Goal: Transaction & Acquisition: Obtain resource

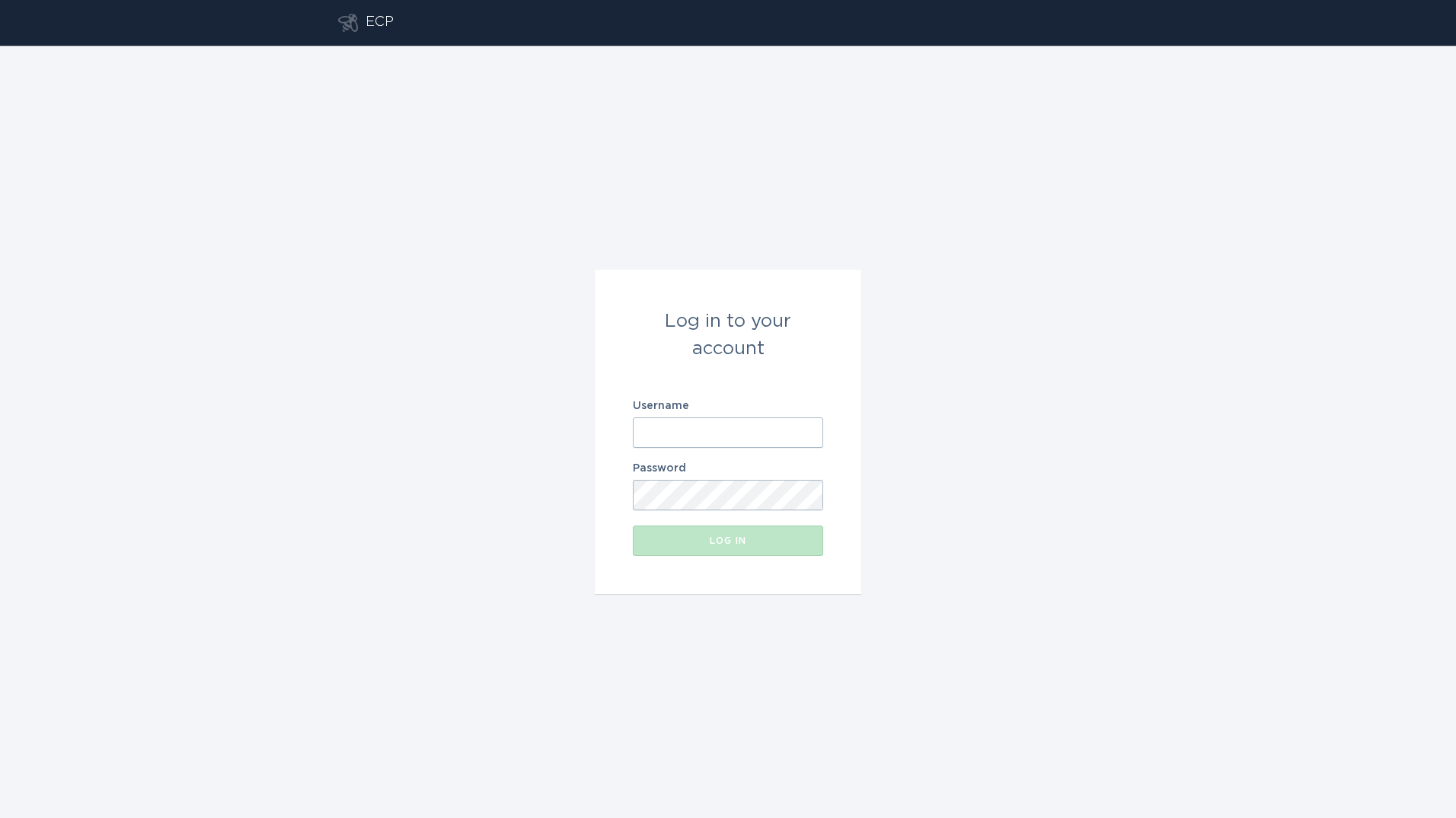
click at [788, 435] on input "Username" at bounding box center [728, 432] width 190 height 30
type input "[PERSON_NAME][EMAIL_ADDRESS][PERSON_NAME][DOMAIN_NAME]"
click at [632, 525] on button "Log in" at bounding box center [728, 540] width 190 height 30
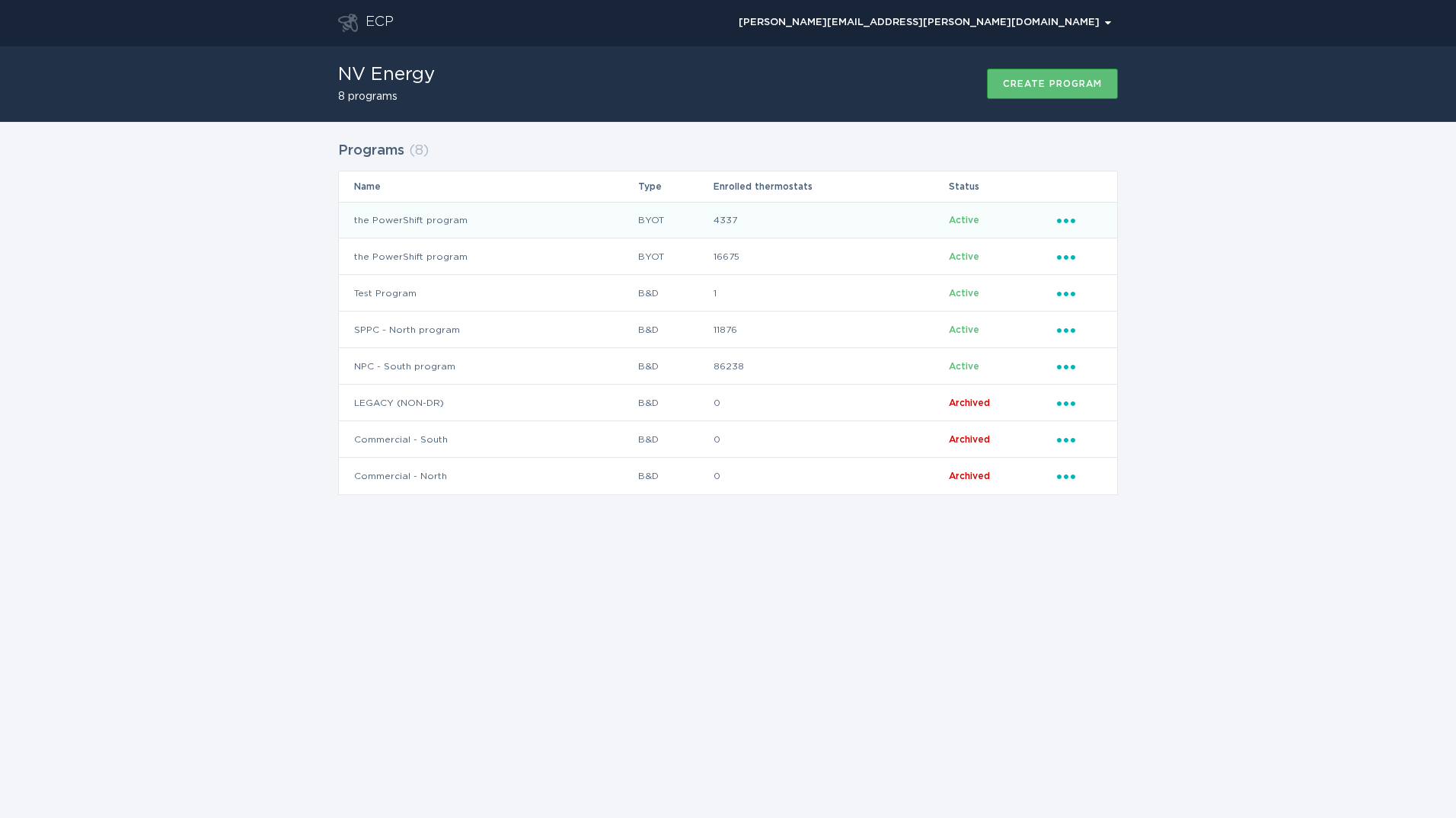
click at [1063, 217] on icon "Ellipsis" at bounding box center [1068, 218] width 22 height 13
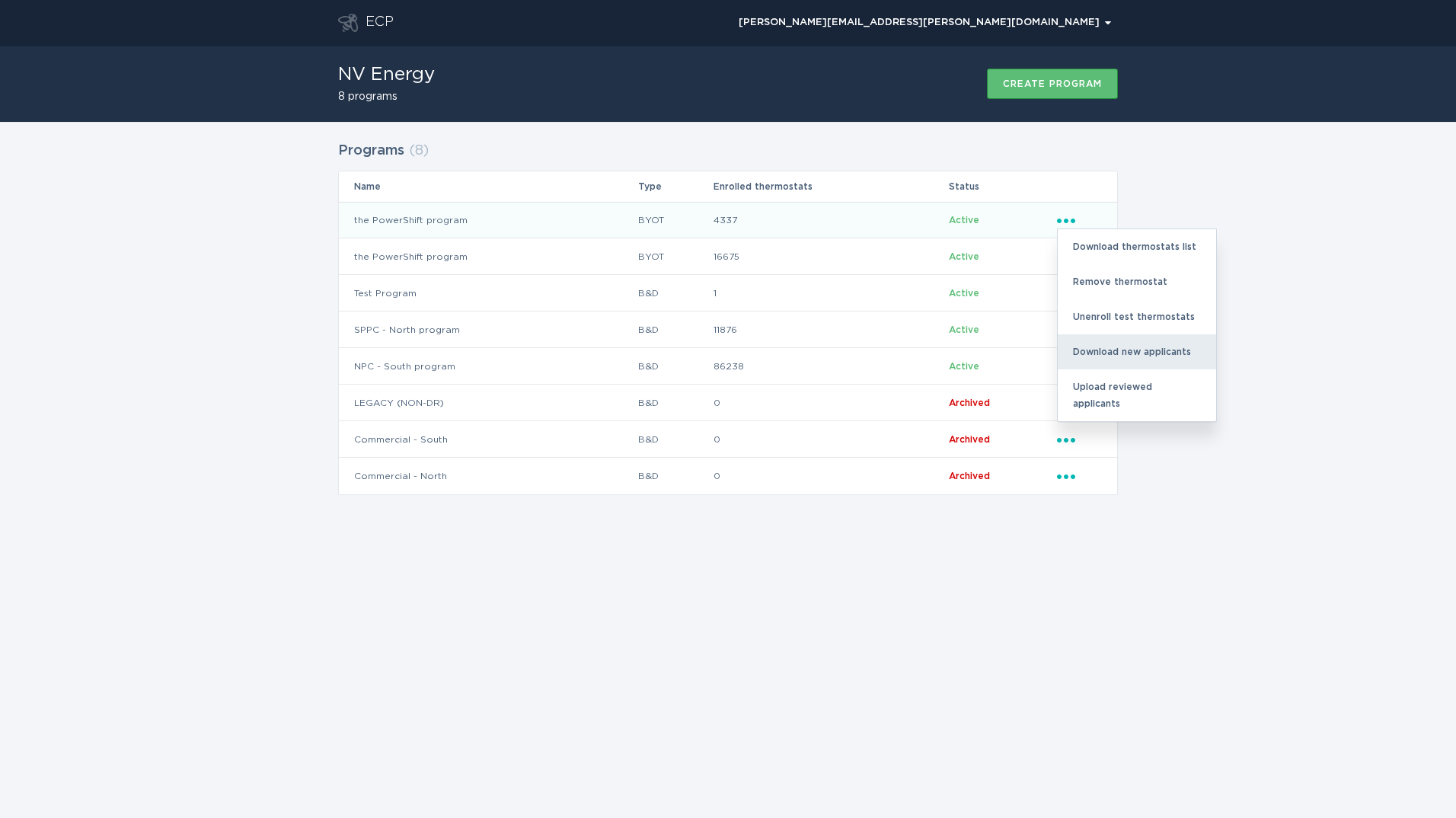
click at [1130, 351] on div "Download new applicants" at bounding box center [1137, 351] width 158 height 35
click at [1162, 487] on div "Programs ( 8 ) Name Type Enrolled thermostats Status the PowerShift program BYO…" at bounding box center [728, 327] width 1456 height 411
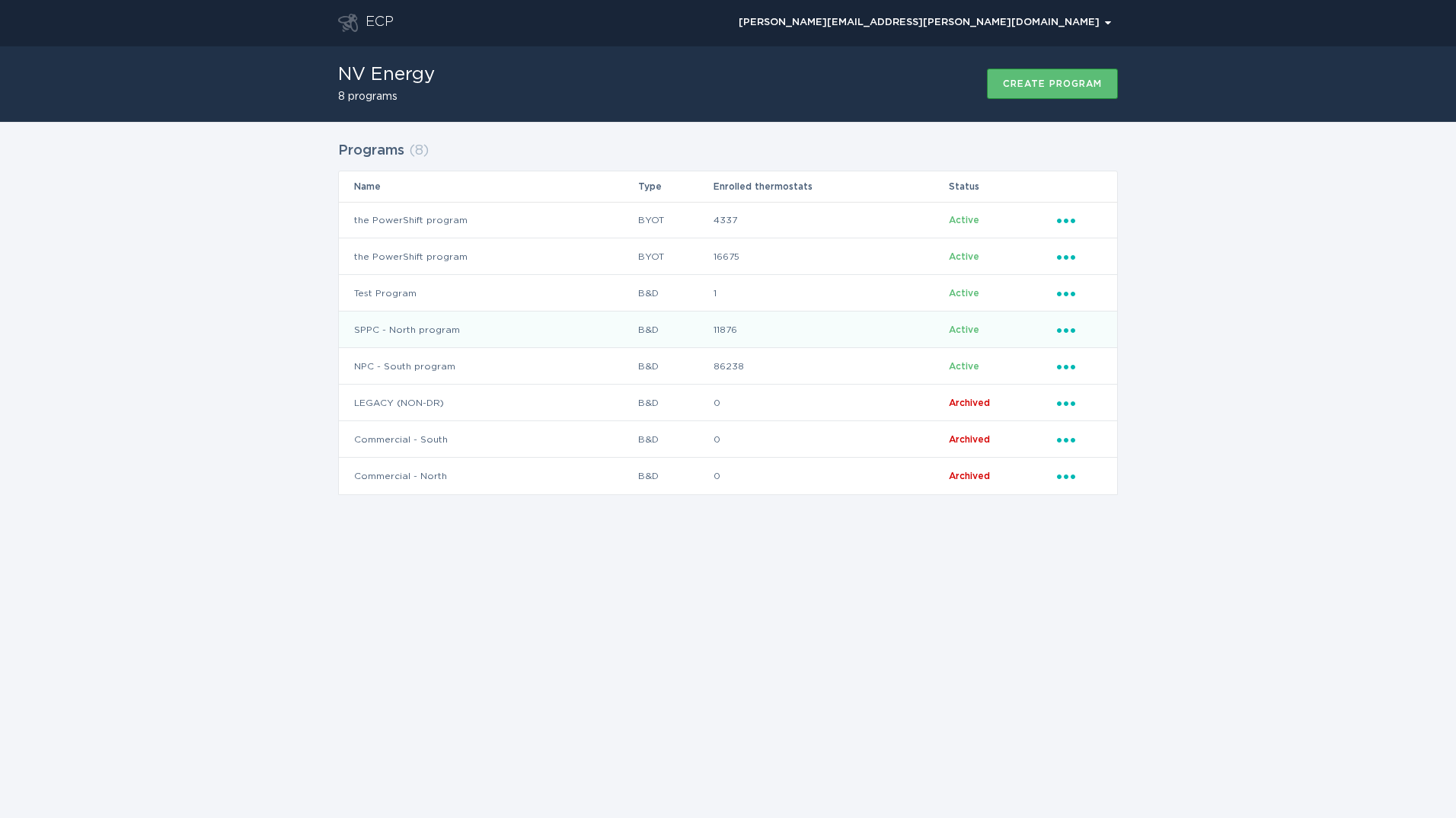
click at [1064, 324] on icon "Ellipsis" at bounding box center [1068, 327] width 22 height 13
click at [1122, 460] on div "Download new applicants" at bounding box center [1137, 461] width 158 height 35
click at [1065, 329] on icon "Popover menu" at bounding box center [1066, 330] width 18 height 4
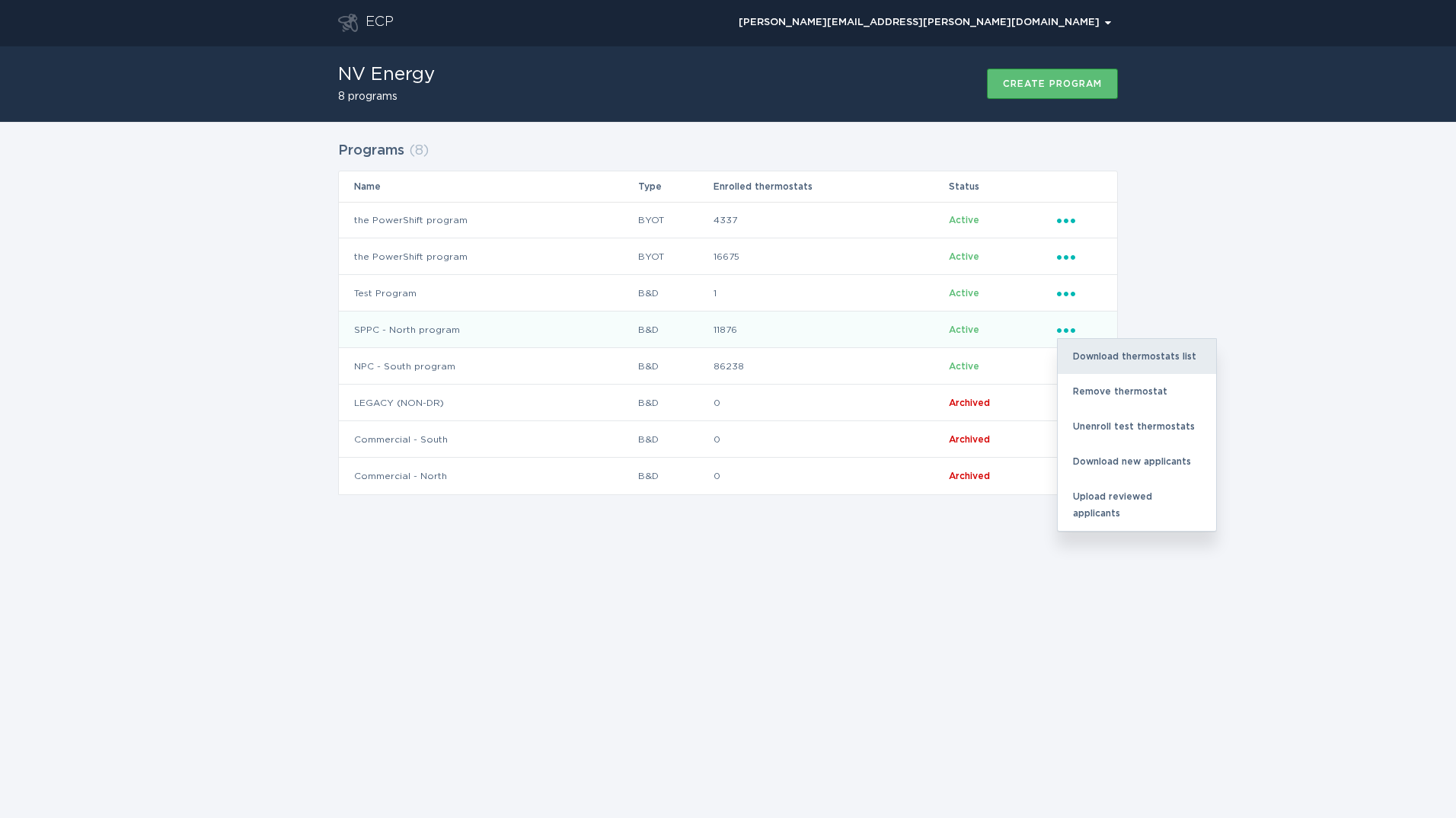
click at [1097, 354] on div "Download thermostats list" at bounding box center [1137, 357] width 158 height 35
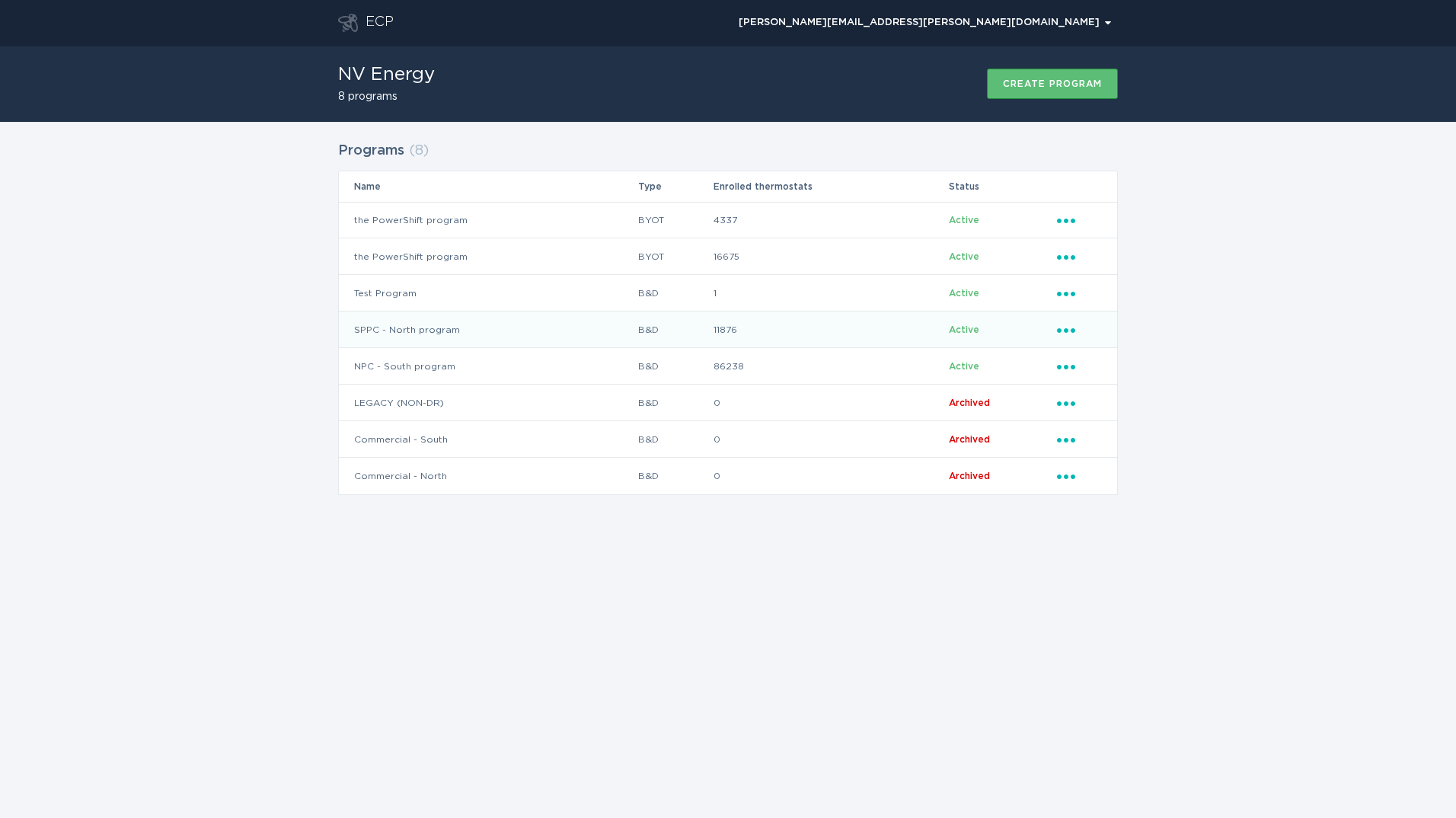
drag, startPoint x: 216, startPoint y: 188, endPoint x: 201, endPoint y: 197, distance: 17.5
click at [216, 188] on div "Programs ( 8 ) Name Type Enrolled thermostats Status the PowerShift program BYO…" at bounding box center [728, 327] width 1456 height 411
